Goal: Information Seeking & Learning: Learn about a topic

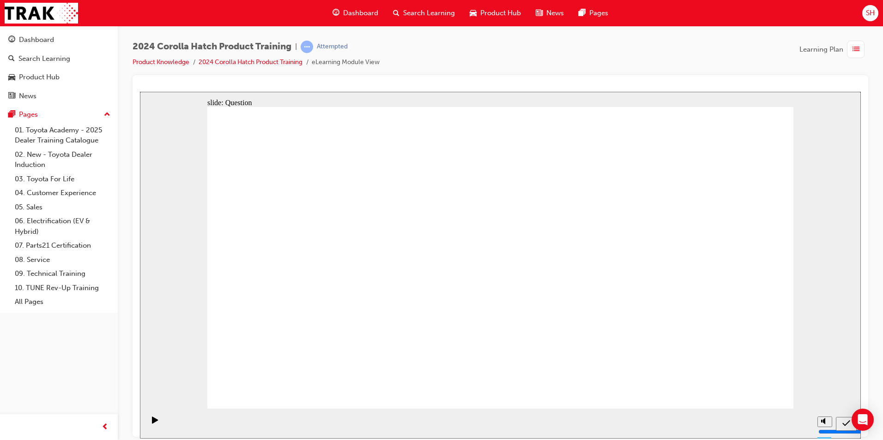
drag, startPoint x: 424, startPoint y: 253, endPoint x: 320, endPoint y: 347, distance: 139.2
drag, startPoint x: 301, startPoint y: 227, endPoint x: 391, endPoint y: 321, distance: 130.6
drag, startPoint x: 604, startPoint y: 230, endPoint x: 504, endPoint y: 321, distance: 135.3
drag, startPoint x: 515, startPoint y: 231, endPoint x: 612, endPoint y: 328, distance: 136.8
drag, startPoint x: 707, startPoint y: 242, endPoint x: 708, endPoint y: 330, distance: 88.2
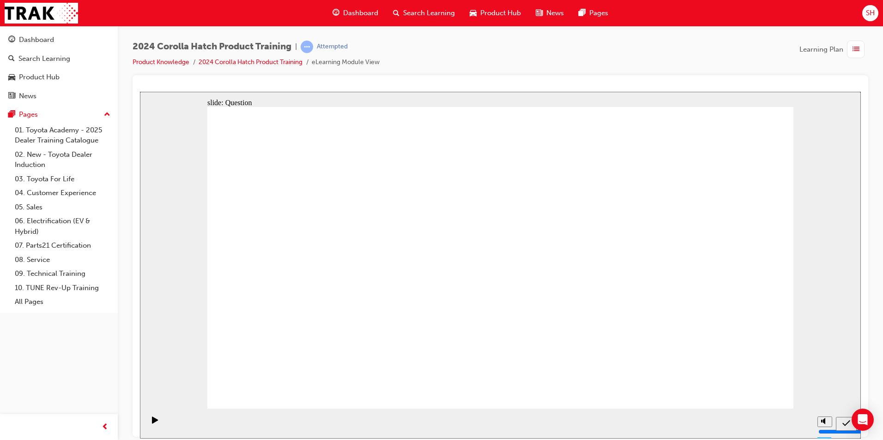
click at [49, 42] on div "Dashboard" at bounding box center [36, 40] width 35 height 11
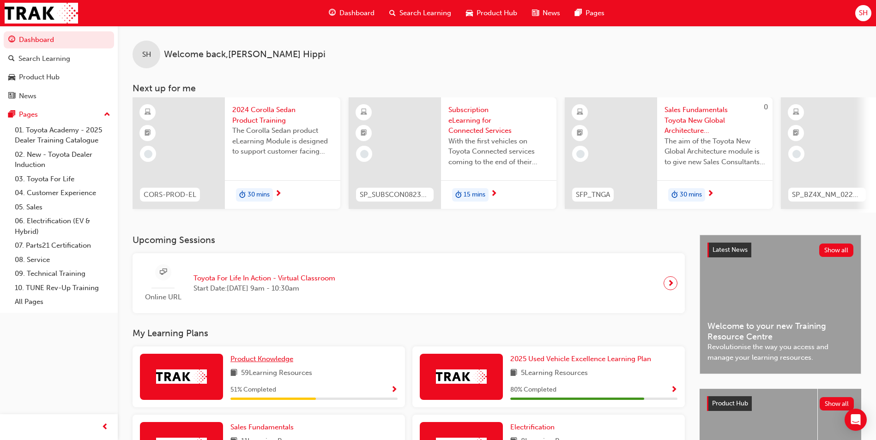
click at [277, 363] on span "Product Knowledge" at bounding box center [261, 359] width 63 height 8
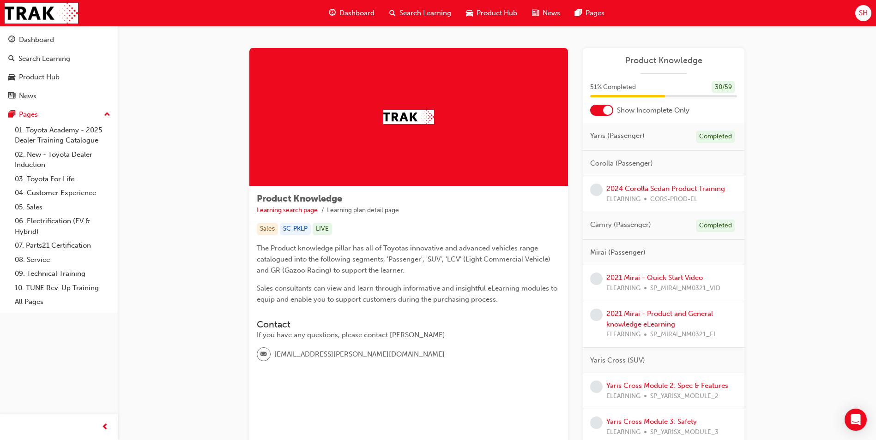
click at [608, 113] on div at bounding box center [607, 110] width 9 height 9
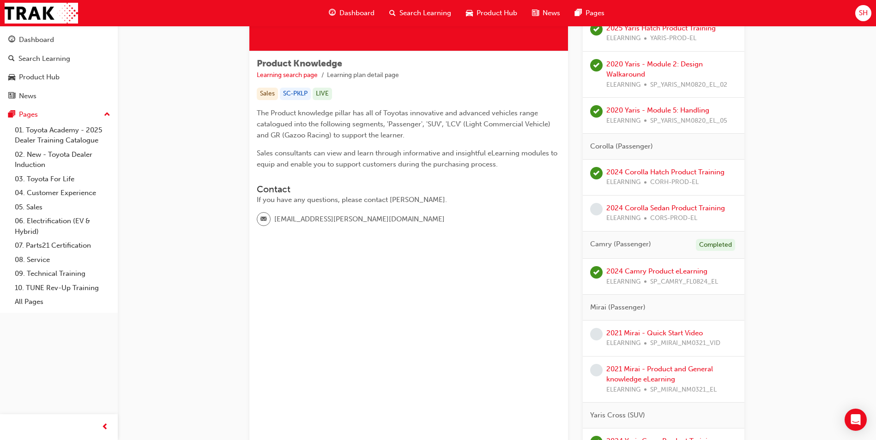
scroll to position [138, 0]
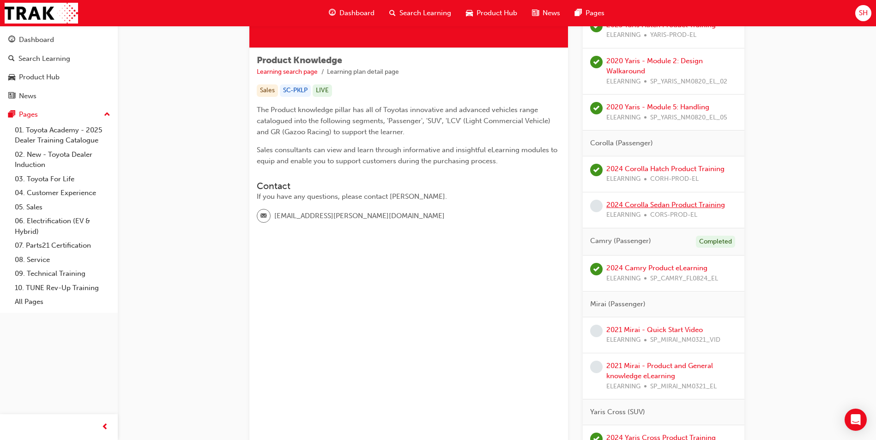
click at [651, 208] on link "2024 Corolla Sedan Product Training" at bounding box center [665, 205] width 119 height 8
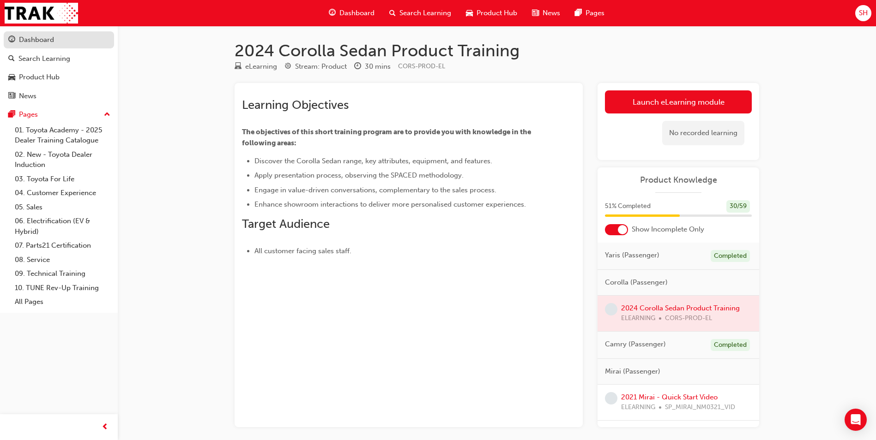
click at [75, 33] on link "Dashboard" at bounding box center [59, 39] width 110 height 17
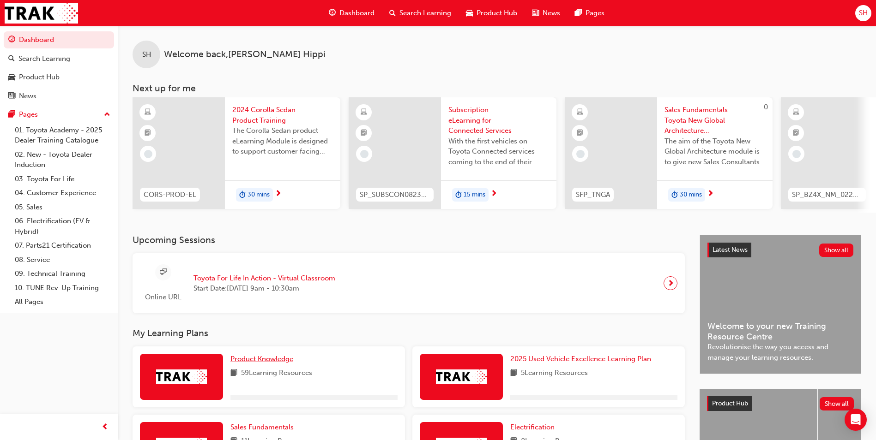
click at [285, 363] on span "Product Knowledge" at bounding box center [261, 359] width 63 height 8
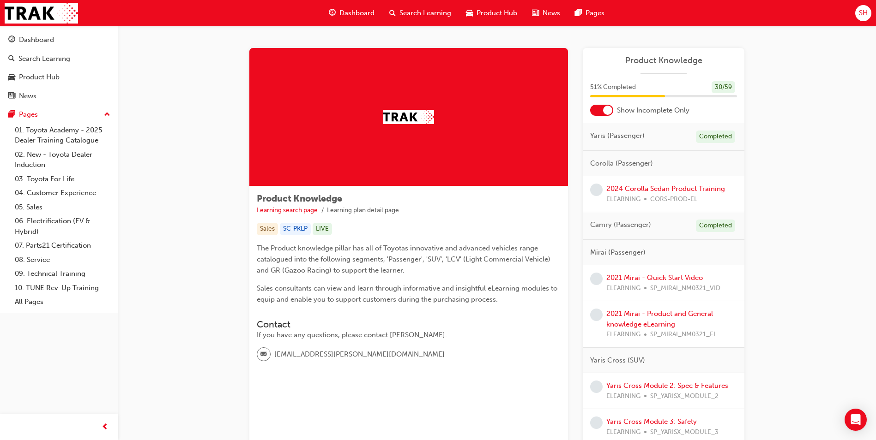
click at [607, 111] on div at bounding box center [607, 110] width 9 height 9
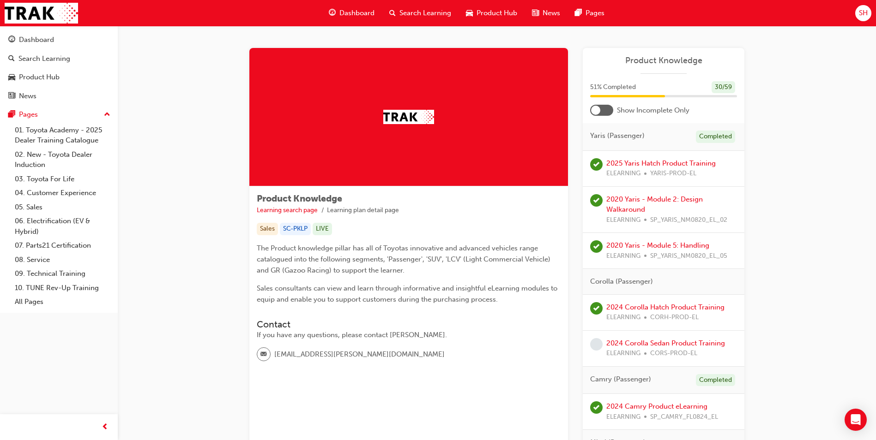
click at [680, 348] on div "2024 Corolla Sedan Product Training ELEARNING CORS-PROD-EL" at bounding box center [665, 348] width 119 height 21
click at [684, 345] on link "2024 Corolla Sedan Product Training" at bounding box center [665, 343] width 119 height 8
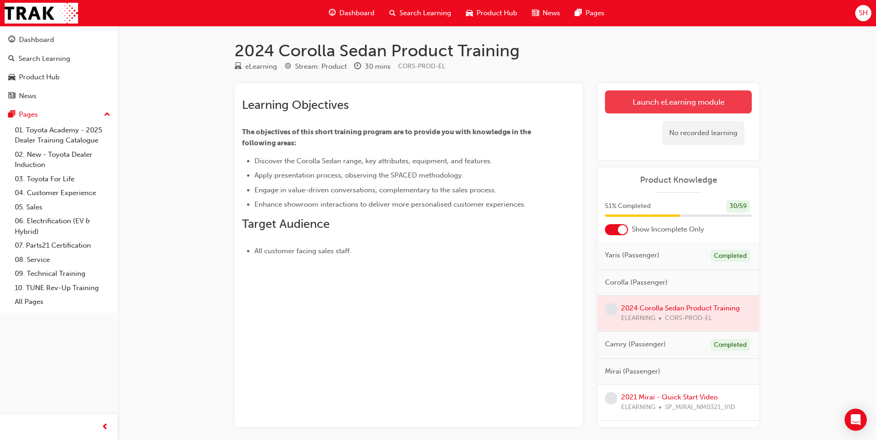
click at [643, 101] on link "Launch eLearning module" at bounding box center [678, 101] width 147 height 23
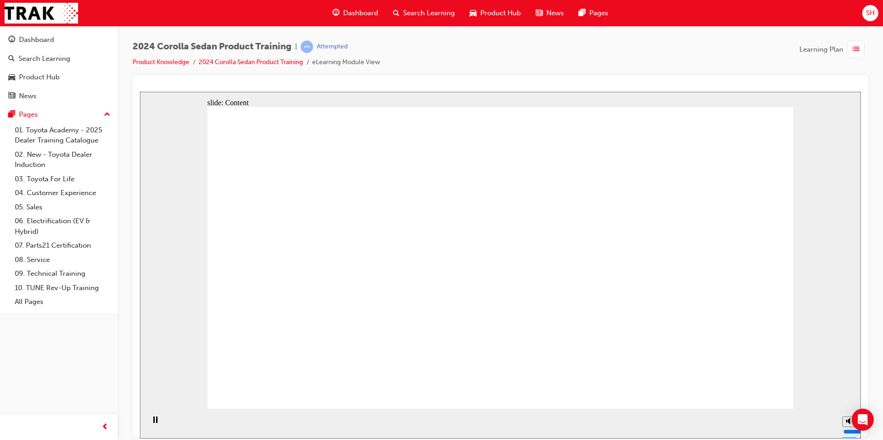
radio input "true"
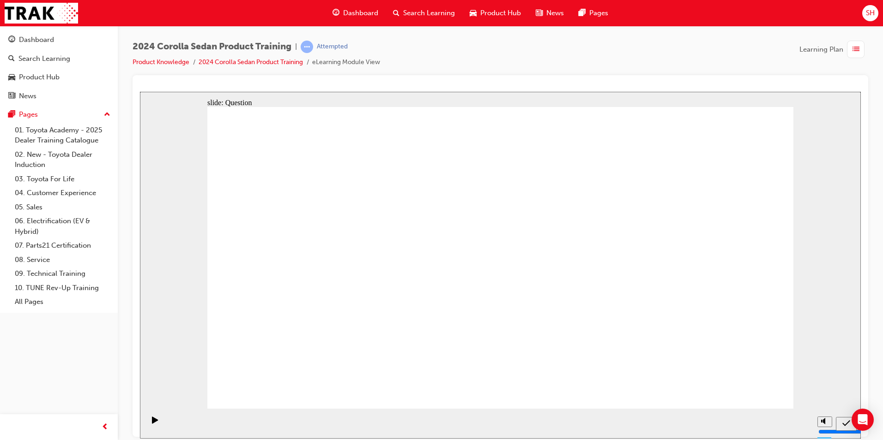
drag, startPoint x: 620, startPoint y: 210, endPoint x: 619, endPoint y: 229, distance: 18.5
radio input "true"
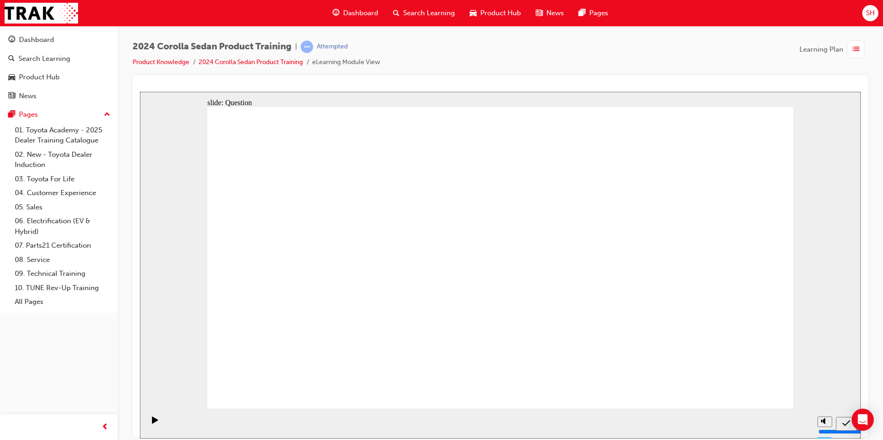
radio input "true"
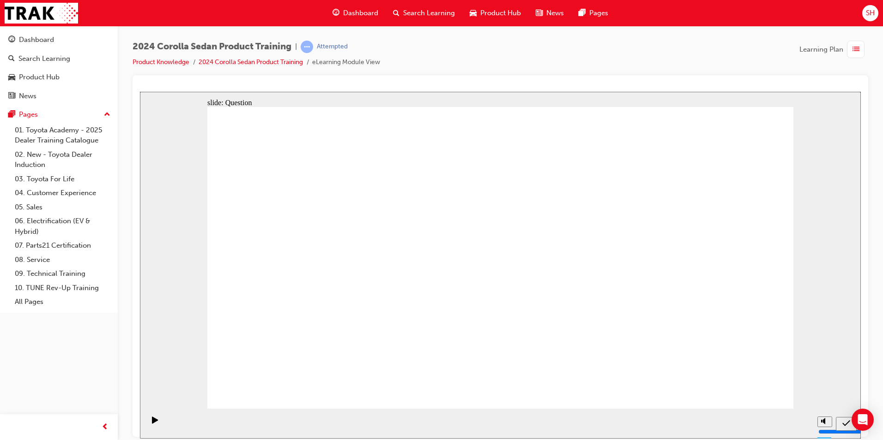
radio input "true"
drag, startPoint x: 571, startPoint y: 246, endPoint x: 372, endPoint y: 339, distance: 220.3
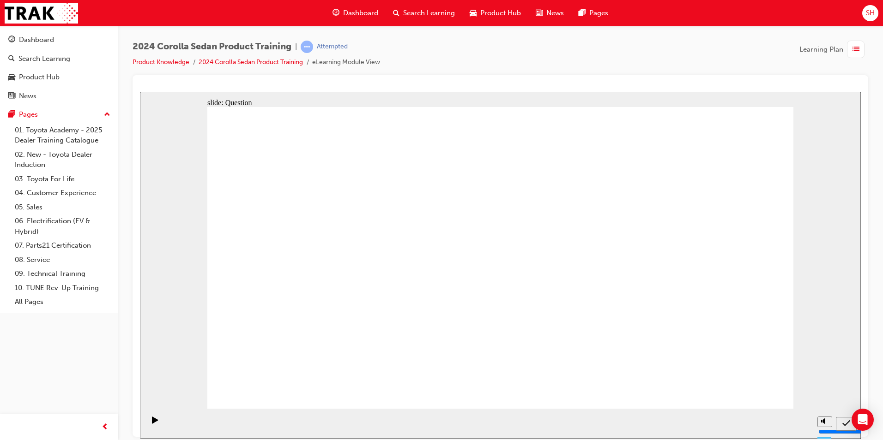
drag, startPoint x: 360, startPoint y: 247, endPoint x: 392, endPoint y: 256, distance: 33.5
drag, startPoint x: 670, startPoint y: 245, endPoint x: 465, endPoint y: 342, distance: 226.3
drag, startPoint x: 378, startPoint y: 257, endPoint x: 622, endPoint y: 334, distance: 256.3
drag, startPoint x: 473, startPoint y: 253, endPoint x: 561, endPoint y: 312, distance: 106.4
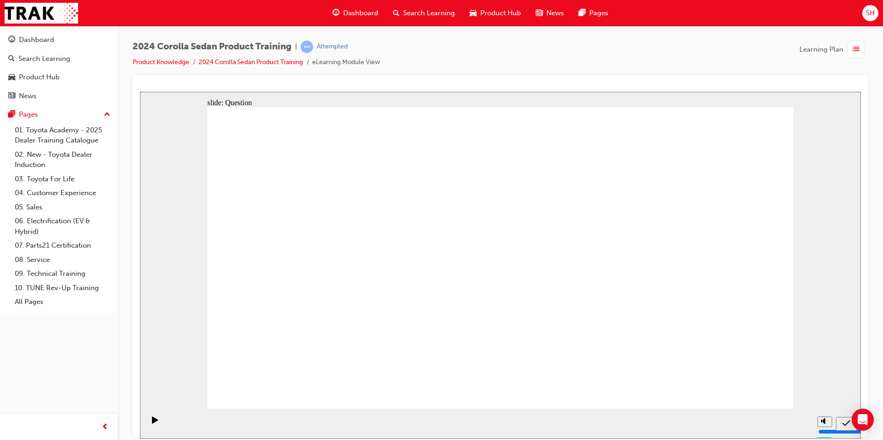
drag, startPoint x: 452, startPoint y: 235, endPoint x: 579, endPoint y: 342, distance: 166.1
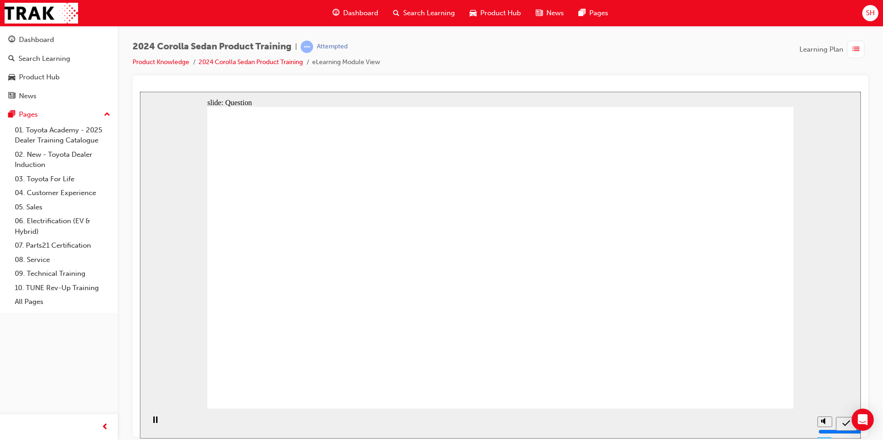
radio input "true"
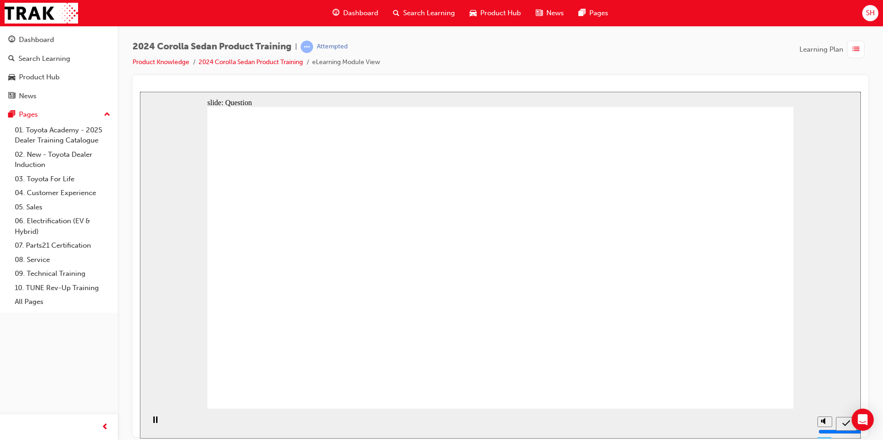
radio input "true"
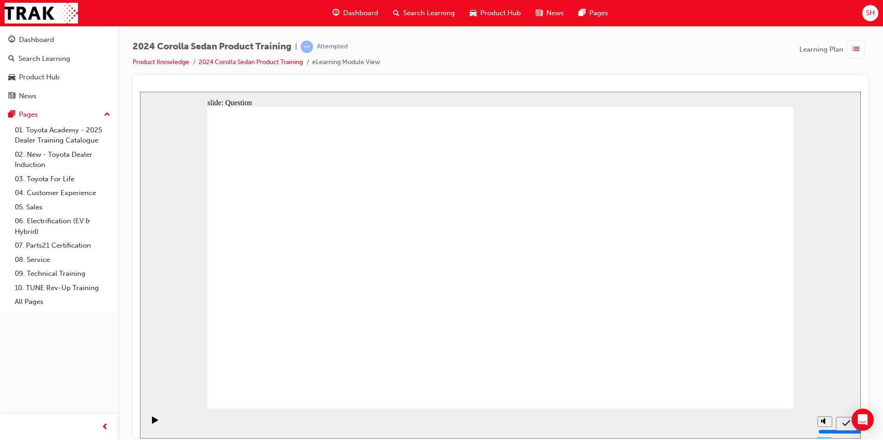
radio input "true"
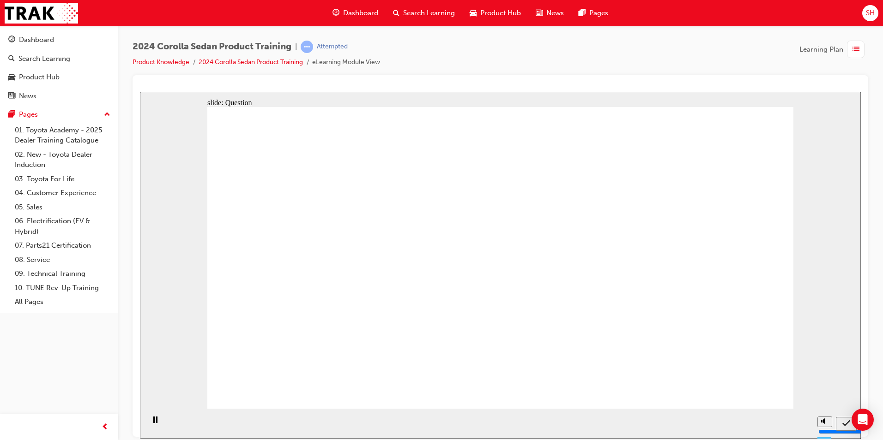
drag, startPoint x: 630, startPoint y: 246, endPoint x: 637, endPoint y: 325, distance: 79.7
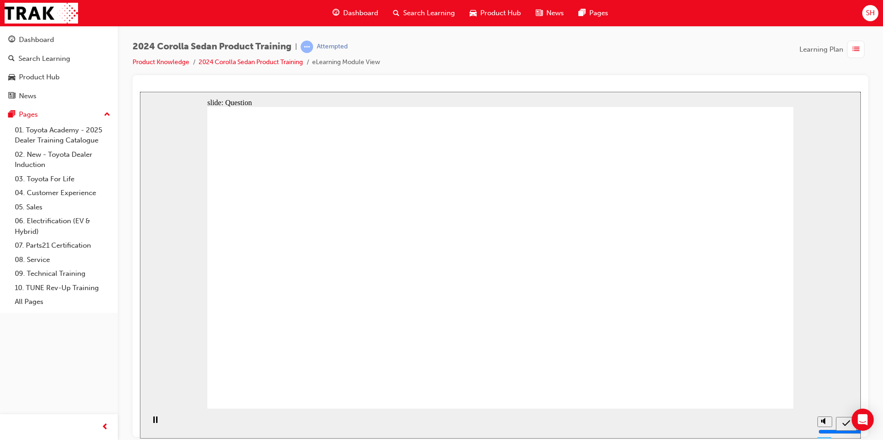
radio input "true"
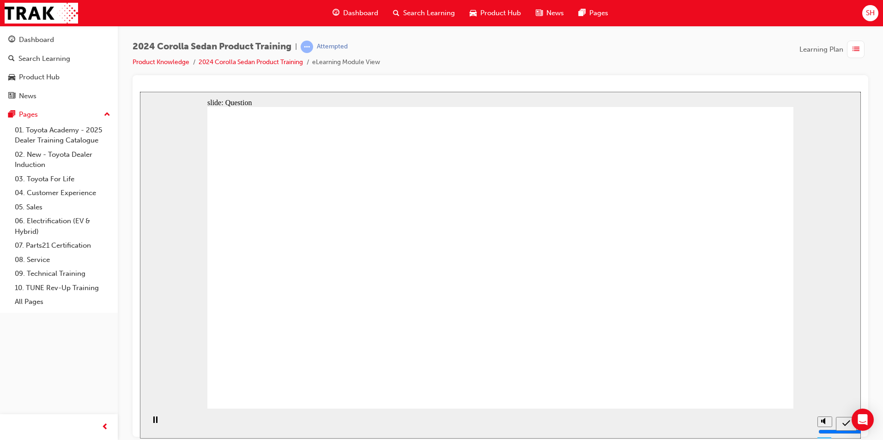
radio input "true"
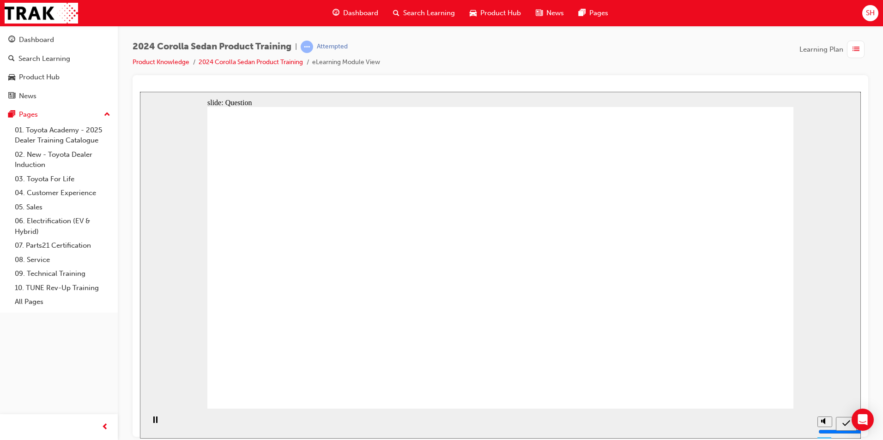
radio input "true"
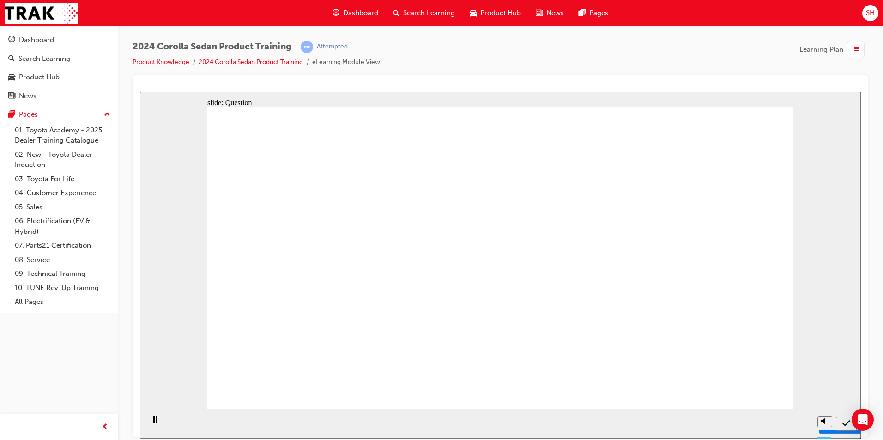
drag, startPoint x: 535, startPoint y: 240, endPoint x: 329, endPoint y: 338, distance: 228.6
drag, startPoint x: 463, startPoint y: 235, endPoint x: 554, endPoint y: 325, distance: 128.3
drag, startPoint x: 663, startPoint y: 234, endPoint x: 456, endPoint y: 320, distance: 224.3
drag, startPoint x: 327, startPoint y: 246, endPoint x: 635, endPoint y: 336, distance: 320.3
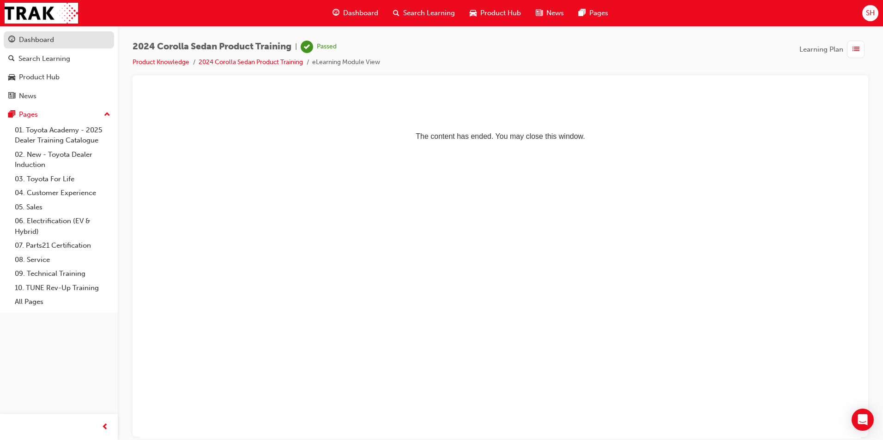
click at [48, 38] on div "Dashboard" at bounding box center [36, 40] width 35 height 11
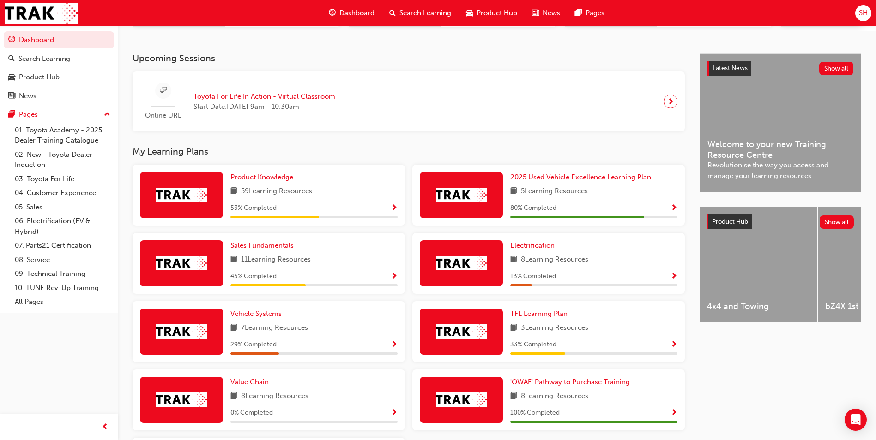
scroll to position [185, 0]
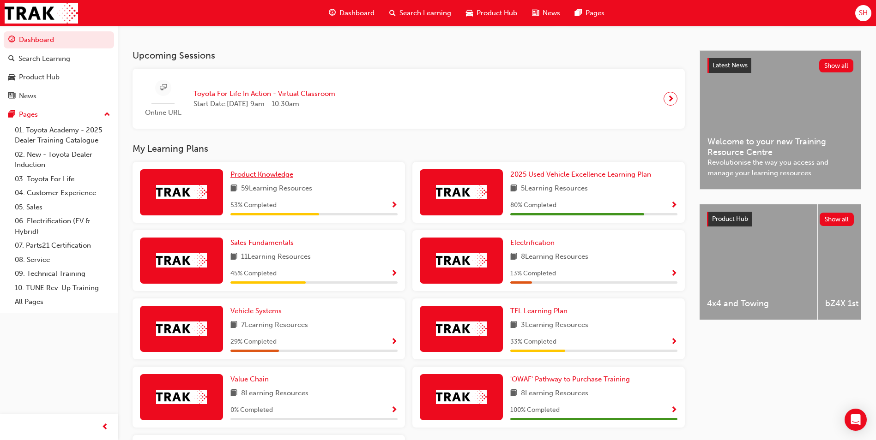
click at [268, 178] on span "Product Knowledge" at bounding box center [261, 174] width 63 height 8
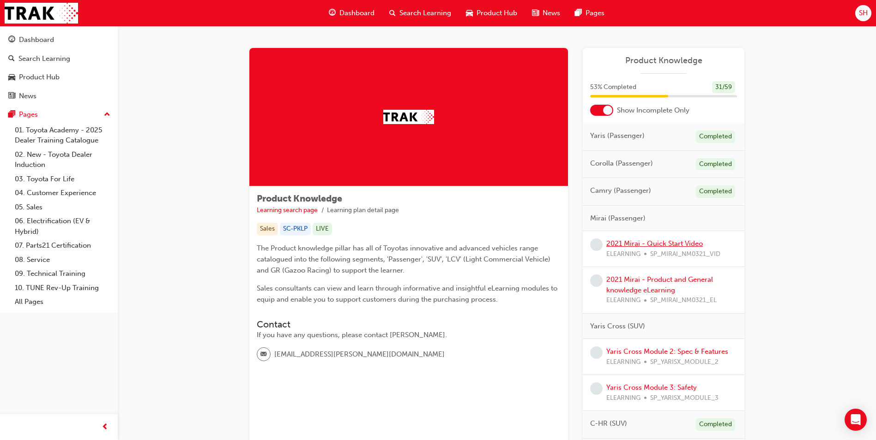
click at [678, 245] on link "2021 Mirai - Quick Start Video" at bounding box center [654, 244] width 96 height 8
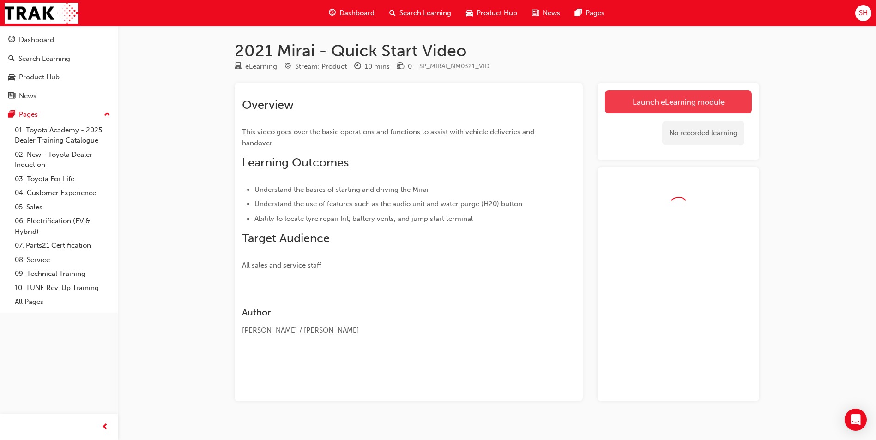
click at [672, 102] on link "Launch eLearning module" at bounding box center [678, 101] width 147 height 23
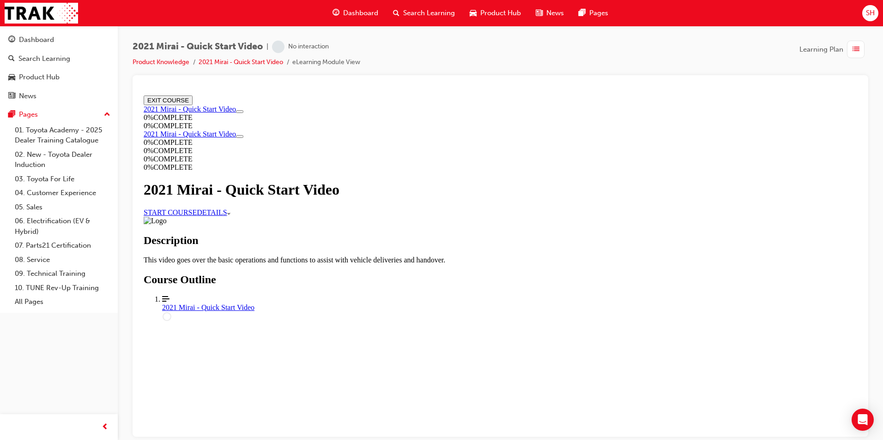
click at [197, 216] on link "START COURSE" at bounding box center [170, 212] width 53 height 8
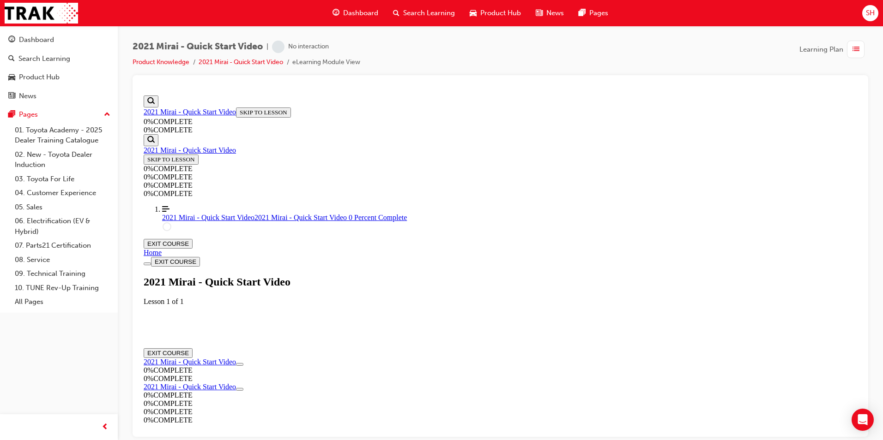
scroll to position [32, 0]
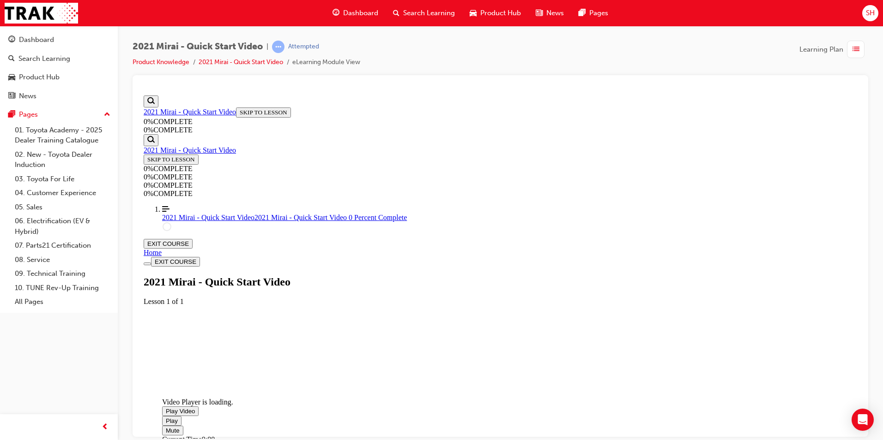
click at [166, 408] on span "Video player. You can use the space bar to toggle playback and arrow keys to sc…" at bounding box center [166, 411] width 0 height 7
click at [300, 378] on video "Video player. You can use the space bar to toggle playback and arrow keys to sc…" at bounding box center [231, 361] width 138 height 69
drag, startPoint x: 810, startPoint y: 420, endPoint x: 829, endPoint y: 423, distance: 19.1
click at [829, 327] on div "Video Player is loading. Play Video Play Mute Current Time 0:09 / Duration 5:32…" at bounding box center [500, 327] width 713 height 0
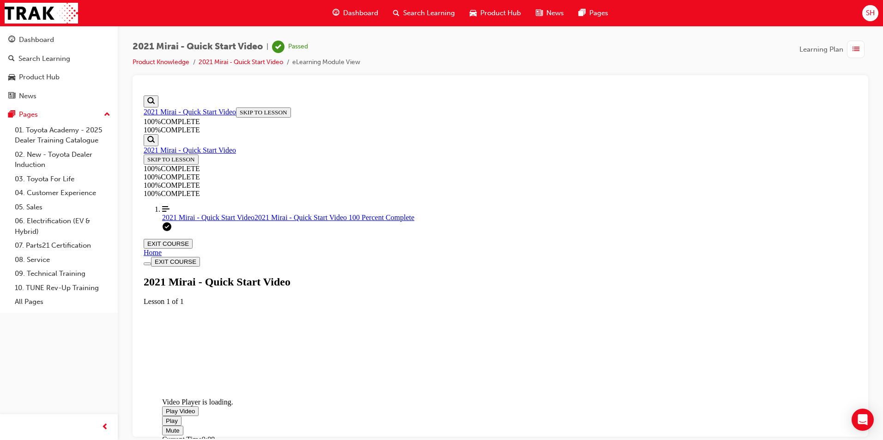
click at [166, 408] on span "Video player. You can use the space bar to toggle playback and arrow keys to sc…" at bounding box center [166, 411] width 0 height 7
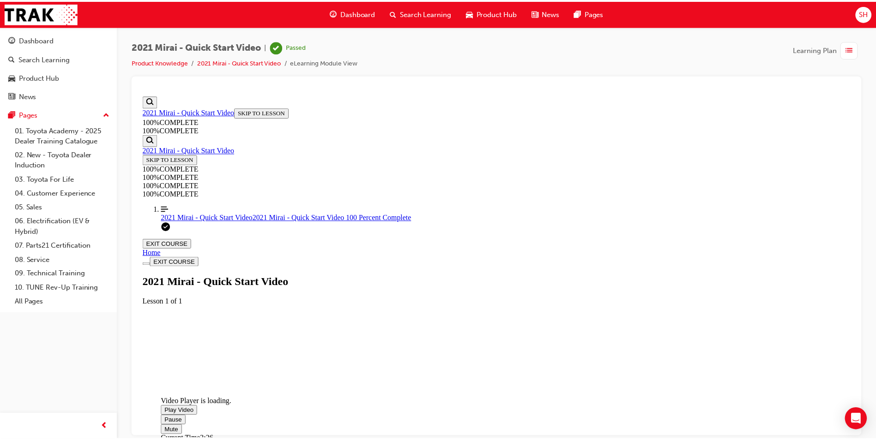
scroll to position [173, 0]
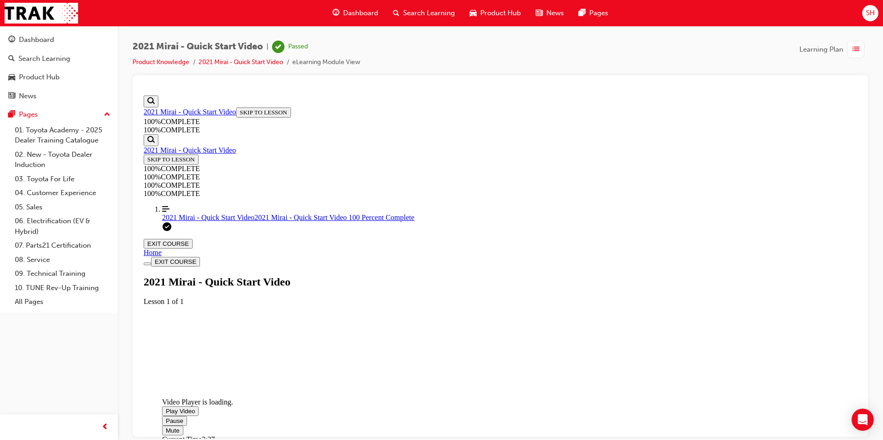
click at [86, 41] on div "Dashboard" at bounding box center [58, 40] width 101 height 12
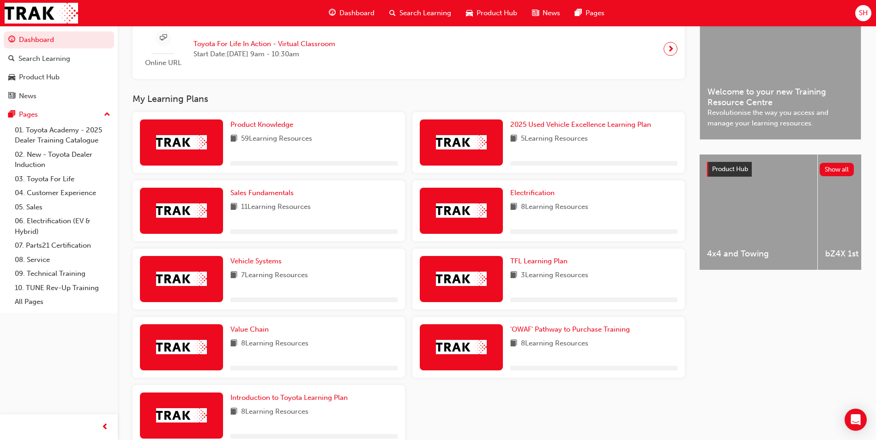
scroll to position [289, 0]
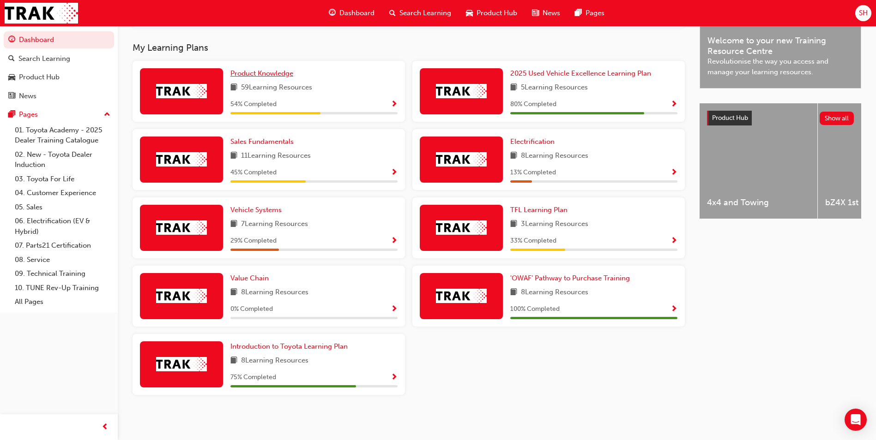
click at [254, 78] on link "Product Knowledge" at bounding box center [263, 73] width 66 height 11
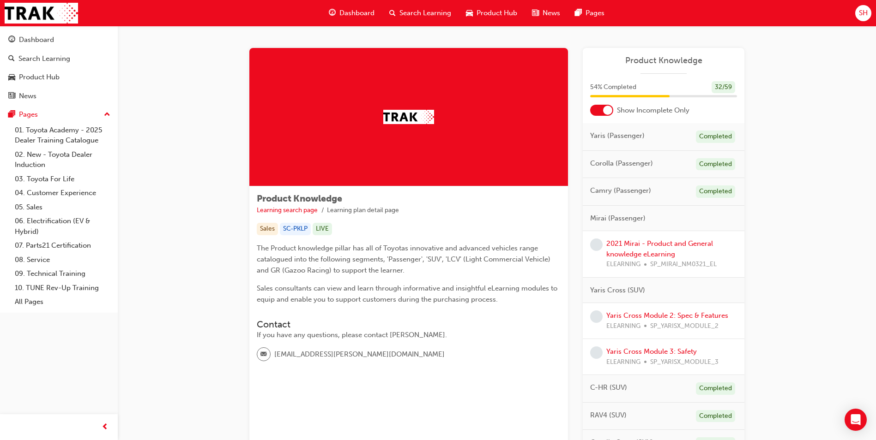
click at [603, 106] on div at bounding box center [601, 110] width 23 height 11
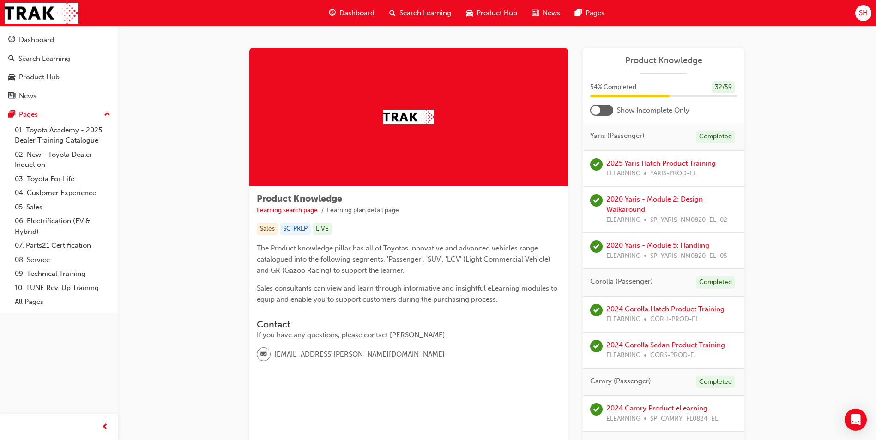
click at [603, 106] on div at bounding box center [601, 110] width 23 height 11
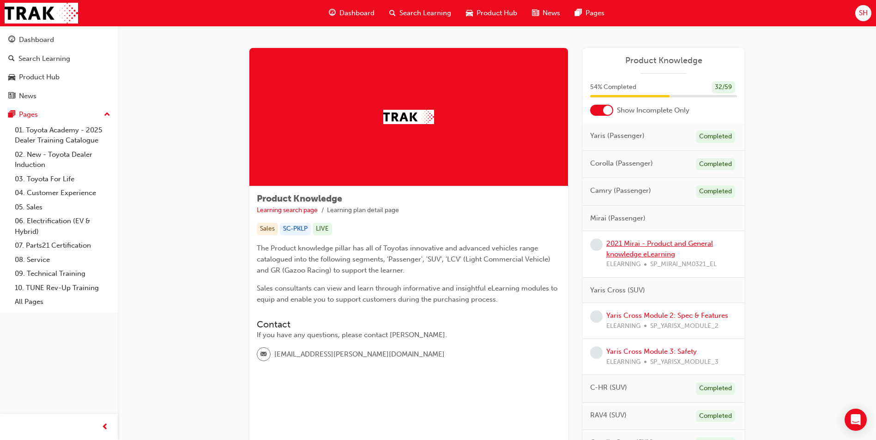
click at [653, 245] on link "2021 Mirai - Product and General knowledge eLearning" at bounding box center [659, 249] width 107 height 19
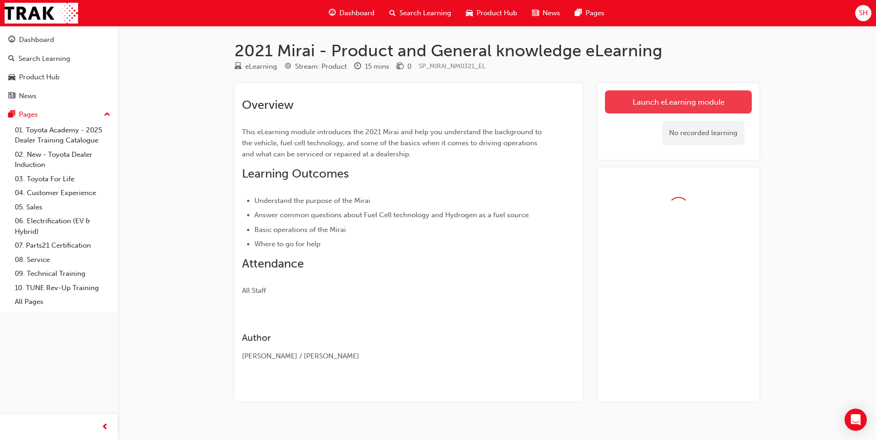
click at [648, 109] on link "Launch eLearning module" at bounding box center [678, 101] width 147 height 23
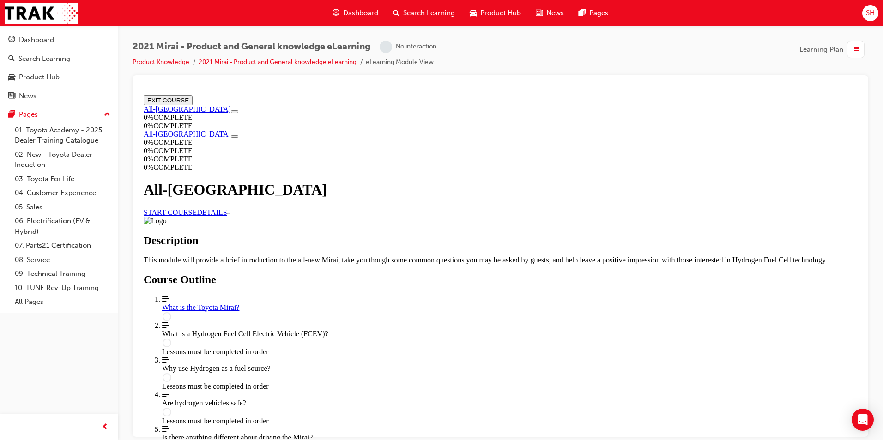
click at [197, 208] on link "START COURSE" at bounding box center [170, 212] width 53 height 8
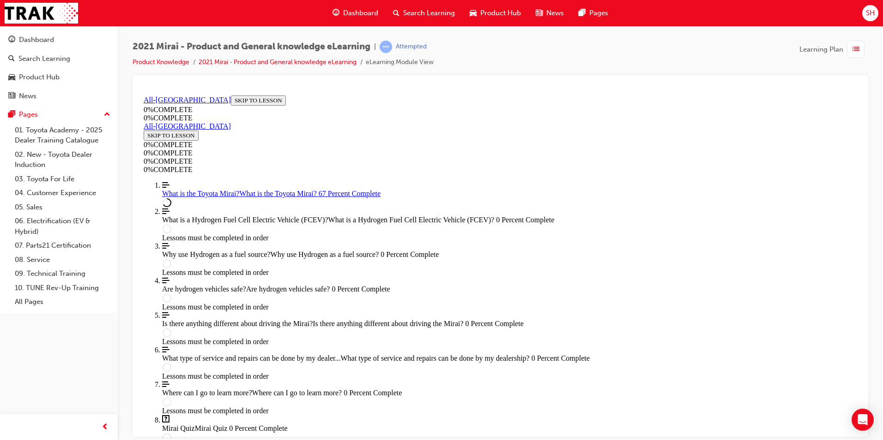
scroll to position [1093, 0]
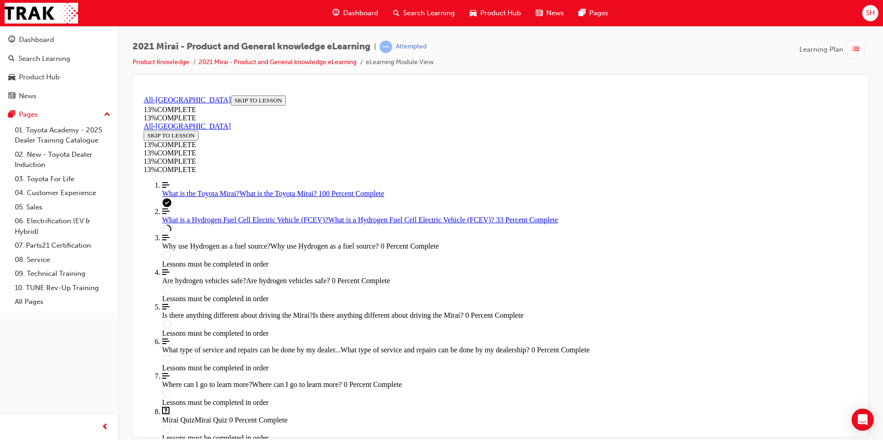
scroll to position [816, 0]
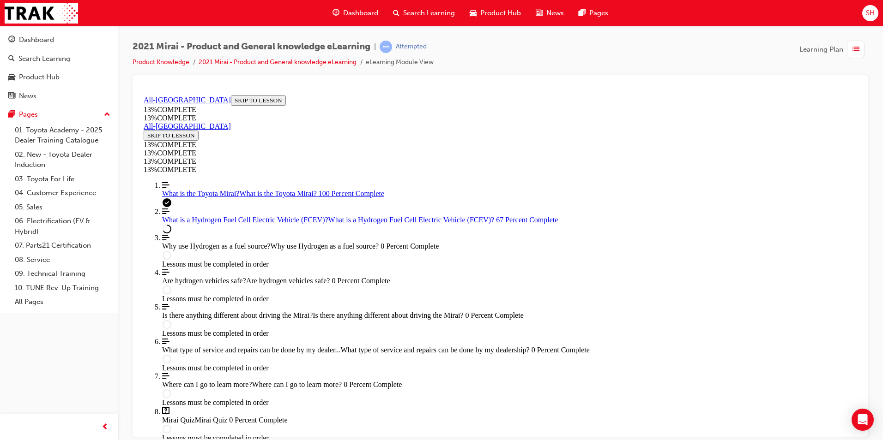
scroll to position [863, 0]
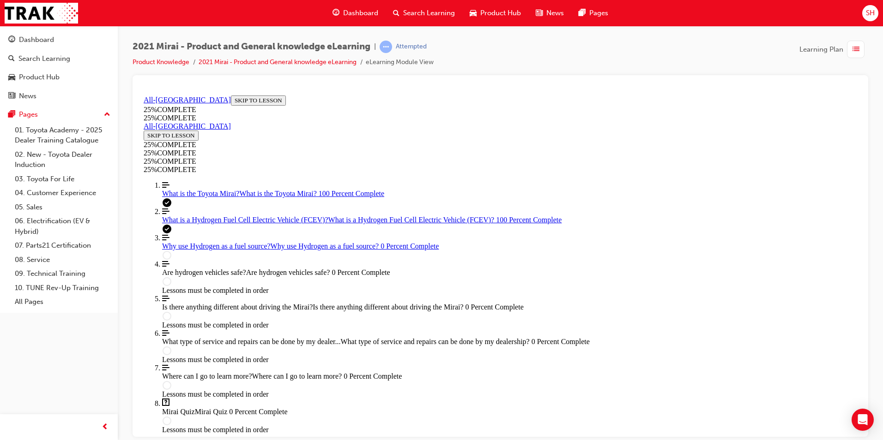
scroll to position [32, 0]
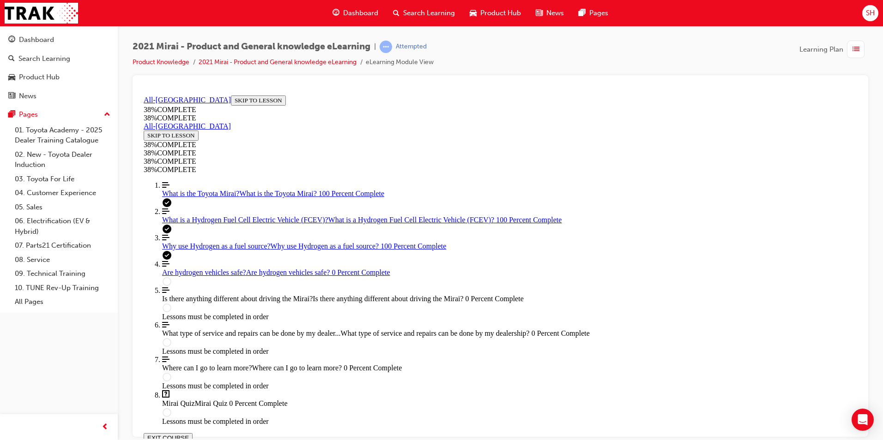
scroll to position [32, 0]
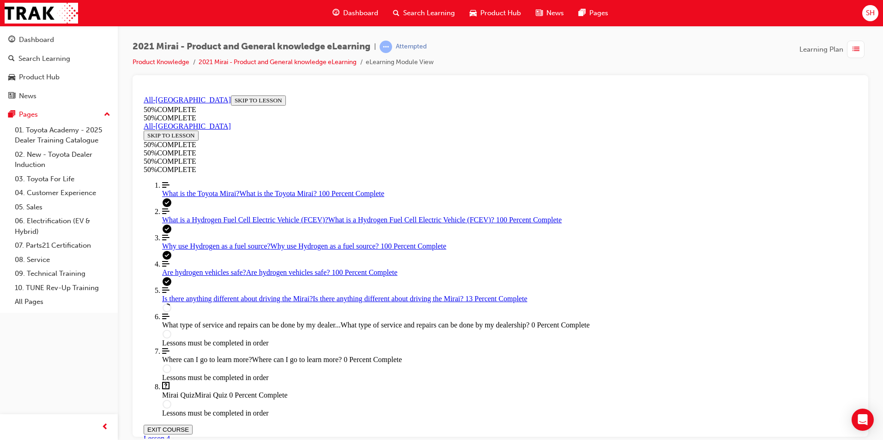
scroll to position [355, 0]
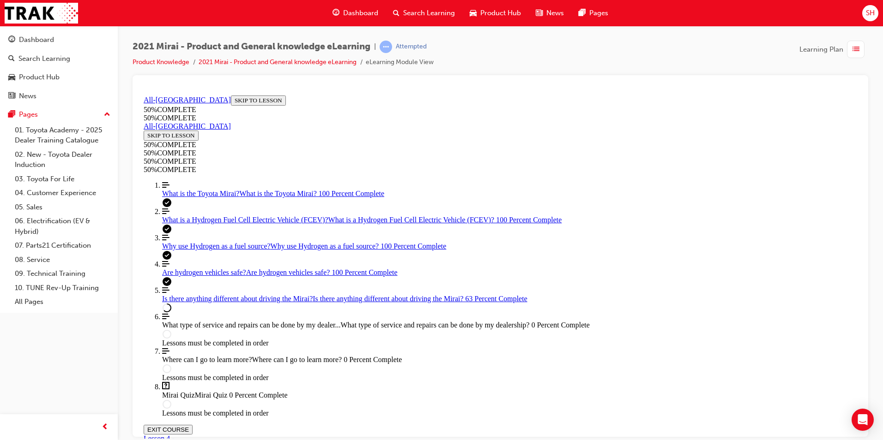
scroll to position [785, 0]
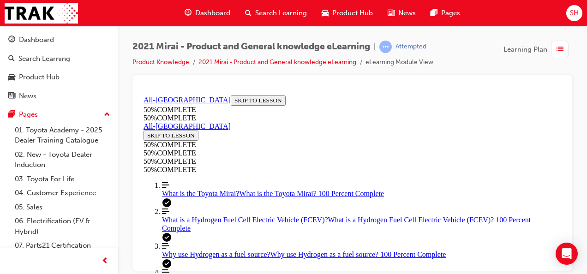
scroll to position [919, 0]
